Goal: Task Accomplishment & Management: Use online tool/utility

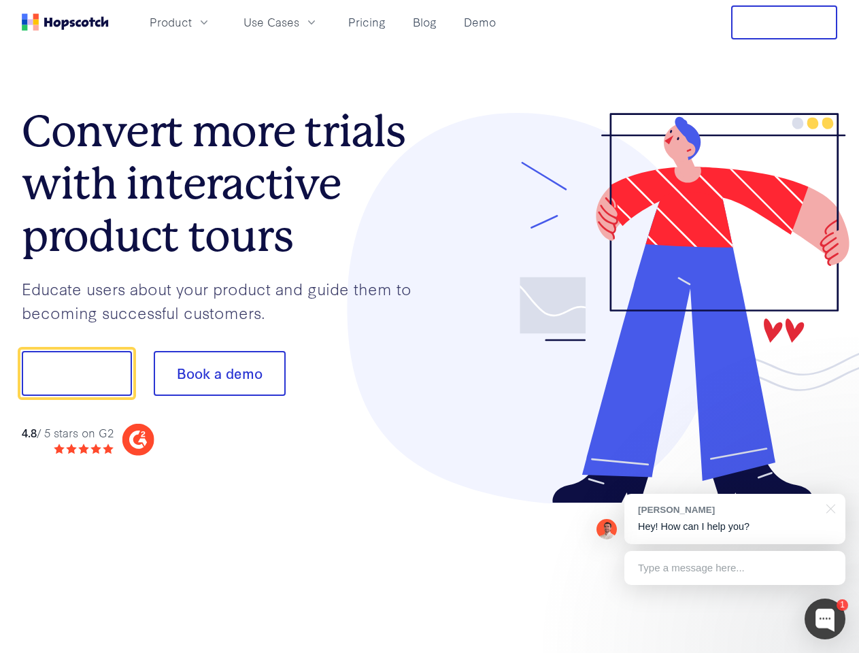
click at [430, 326] on div at bounding box center [634, 308] width 408 height 391
click at [192, 22] on span "Product" at bounding box center [171, 22] width 42 height 17
click at [299, 22] on span "Use Cases" at bounding box center [271, 22] width 56 height 17
click at [784, 22] on button "Free Trial" at bounding box center [784, 22] width 106 height 34
click at [76, 373] on button "Show me!" at bounding box center [77, 373] width 110 height 45
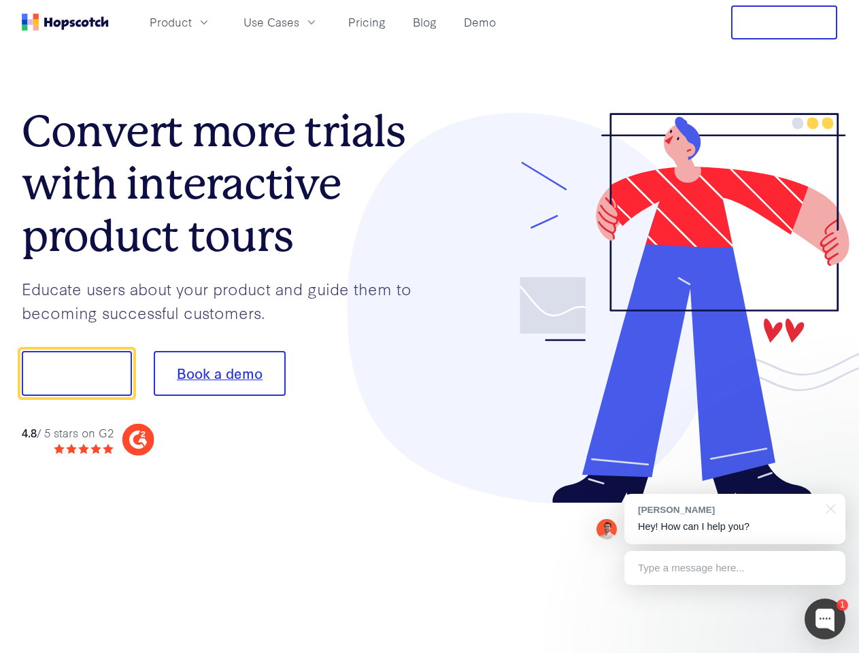
click at [219, 373] on button "Book a demo" at bounding box center [220, 373] width 132 height 45
click at [825, 619] on div at bounding box center [824, 618] width 41 height 41
click at [734, 519] on div "[PERSON_NAME] Hey! How can I help you?" at bounding box center [734, 518] width 221 height 50
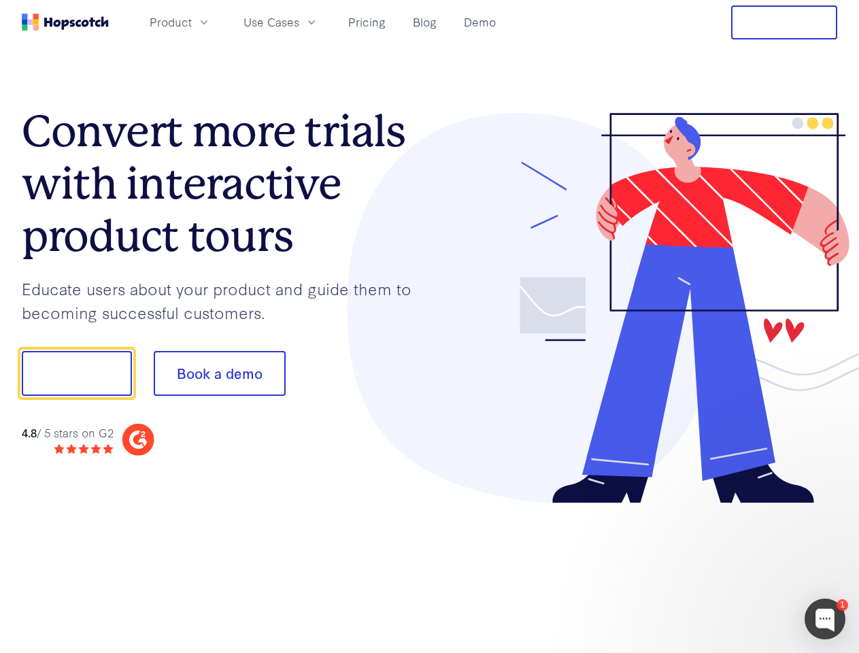
click at [828, 652] on div "1 [PERSON_NAME] Hey! How can I help you? Type a message here... Free live chat …" at bounding box center [429, 653] width 859 height 0
click at [734, 568] on div at bounding box center [717, 462] width 255 height 271
